Goal: Transaction & Acquisition: Purchase product/service

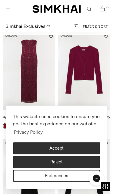
scroll to position [31, 0]
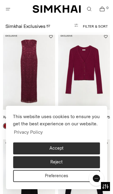
click at [67, 148] on button "Accept" at bounding box center [56, 149] width 87 height 12
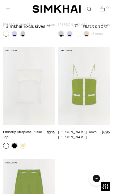
scroll to position [3126, 0]
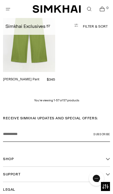
click at [8, 11] on icon "Open menu modal" at bounding box center [8, 9] width 6 height 5
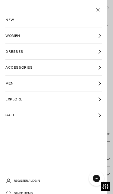
scroll to position [0, 0]
click at [100, 52] on icon at bounding box center [99, 52] width 2 height 4
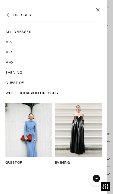
click at [18, 74] on span "Evening" at bounding box center [13, 72] width 17 height 5
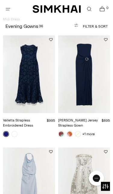
scroll to position [348, 0]
click at [61, 134] on link at bounding box center [61, 134] width 6 height 6
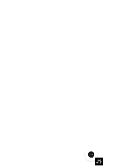
scroll to position [0, 0]
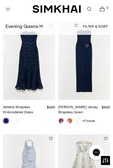
click at [100, 51] on img "Emma Jersey Strapless Gown" at bounding box center [84, 61] width 52 height 78
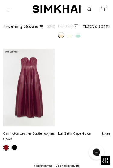
scroll to position [1876, 0]
